Goal: Transaction & Acquisition: Purchase product/service

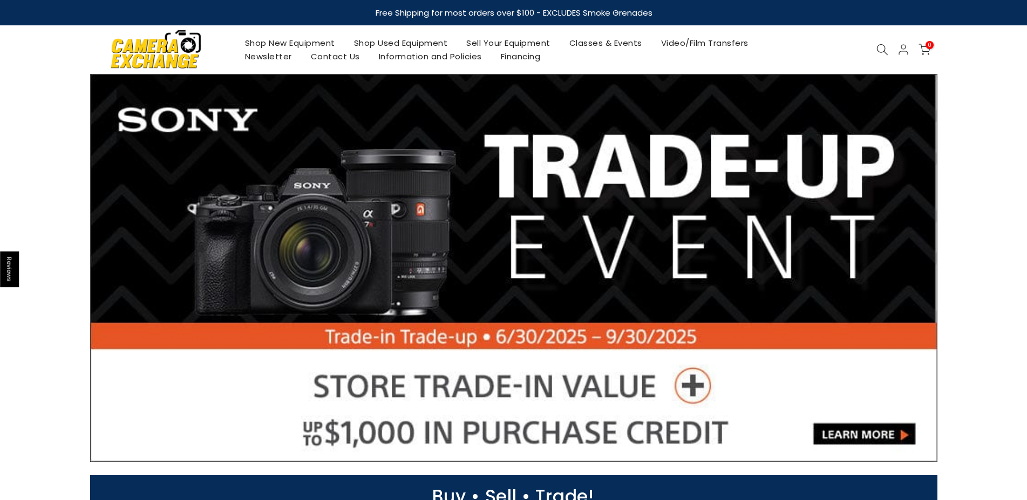
click at [378, 43] on link "Shop Used Equipment" at bounding box center [400, 42] width 113 height 13
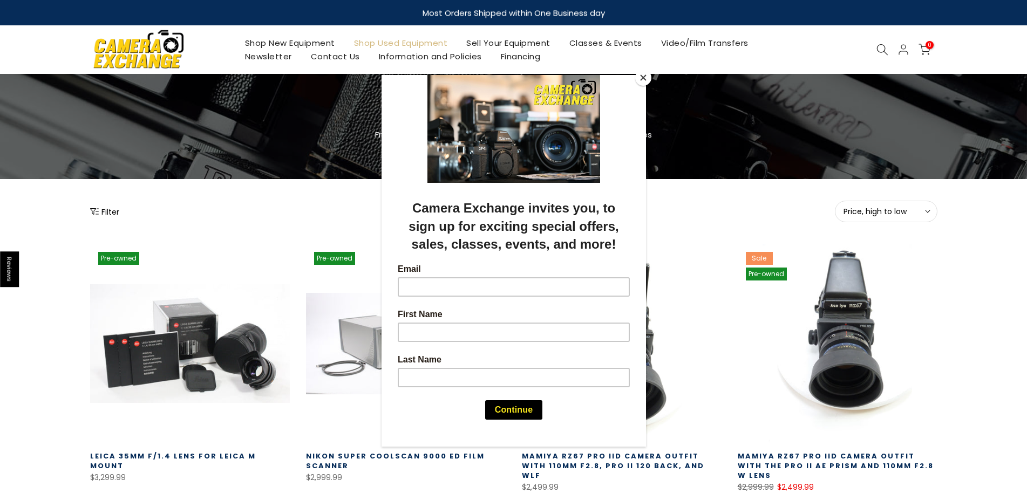
click at [199, 188] on div at bounding box center [513, 250] width 1027 height 500
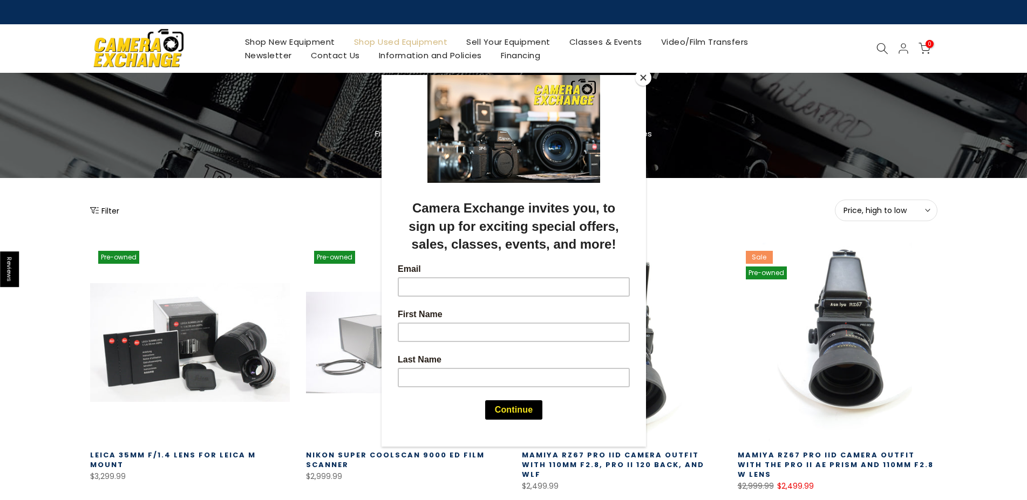
click at [878, 47] on div at bounding box center [513, 250] width 1027 height 500
click at [885, 54] on div at bounding box center [513, 250] width 1027 height 500
click at [639, 75] on button "Close" at bounding box center [643, 78] width 16 height 16
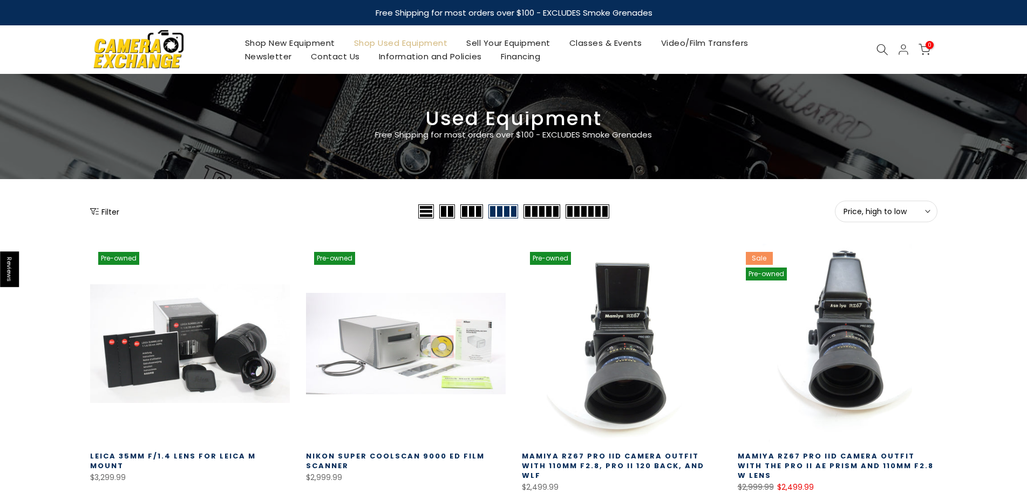
click at [881, 51] on icon at bounding box center [882, 50] width 12 height 12
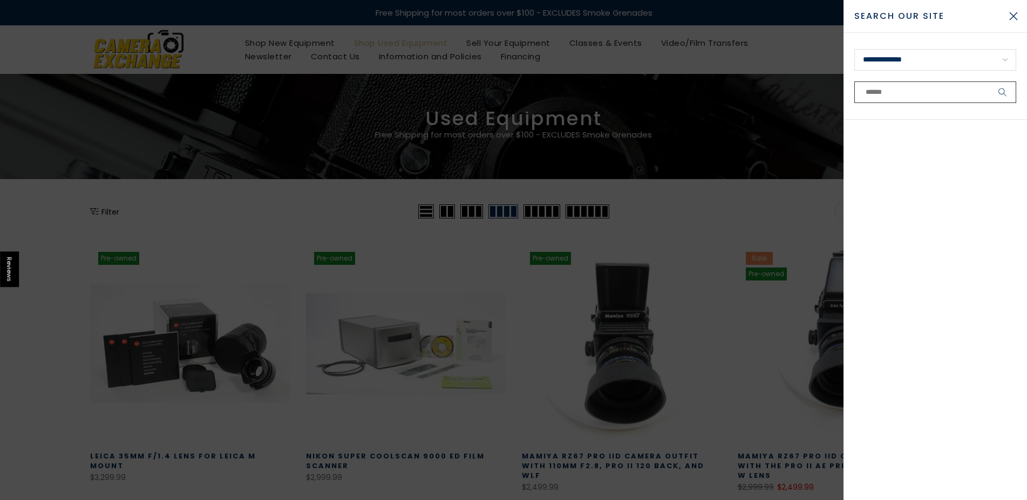
click at [909, 88] on input "text" at bounding box center [935, 92] width 162 height 22
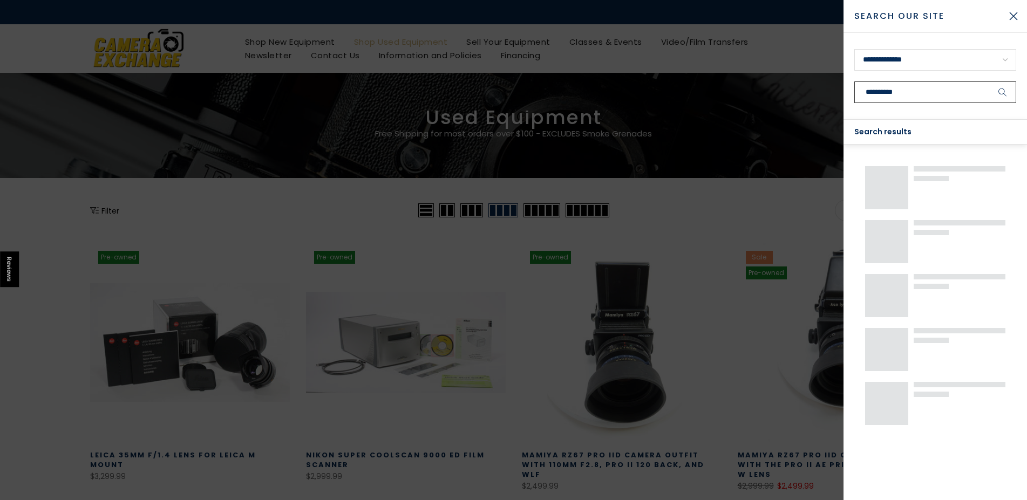
type input "**********"
click at [989, 81] on button "submit" at bounding box center [1002, 92] width 27 height 22
